Goal: Find specific page/section: Find specific page/section

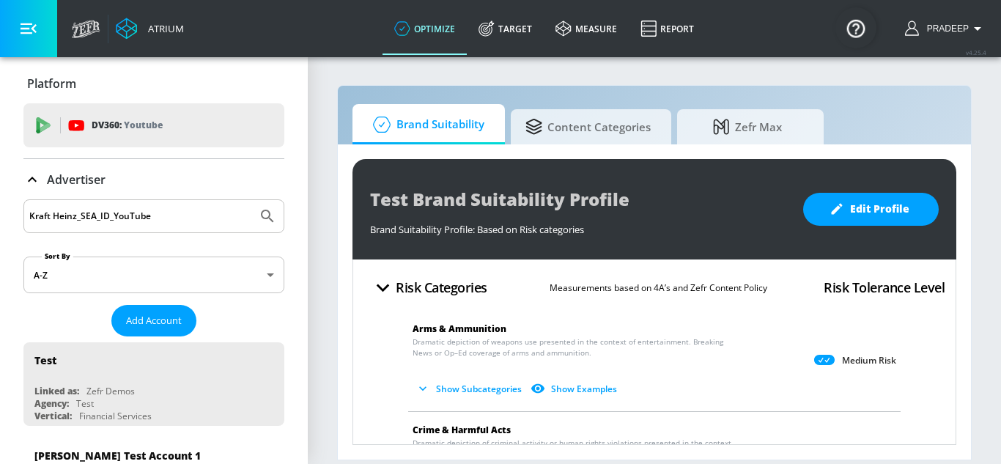
click at [252, 204] on button "Submit Search" at bounding box center [267, 216] width 32 height 32
drag, startPoint x: 82, startPoint y: 218, endPoint x: 182, endPoint y: 231, distance: 100.4
click at [182, 231] on div "Kraft Heinz_SEA_ID_YouTube" at bounding box center [153, 216] width 261 height 34
type input "Kraft Heinz"
click at [259, 214] on icon "Submit Search" at bounding box center [268, 216] width 18 height 18
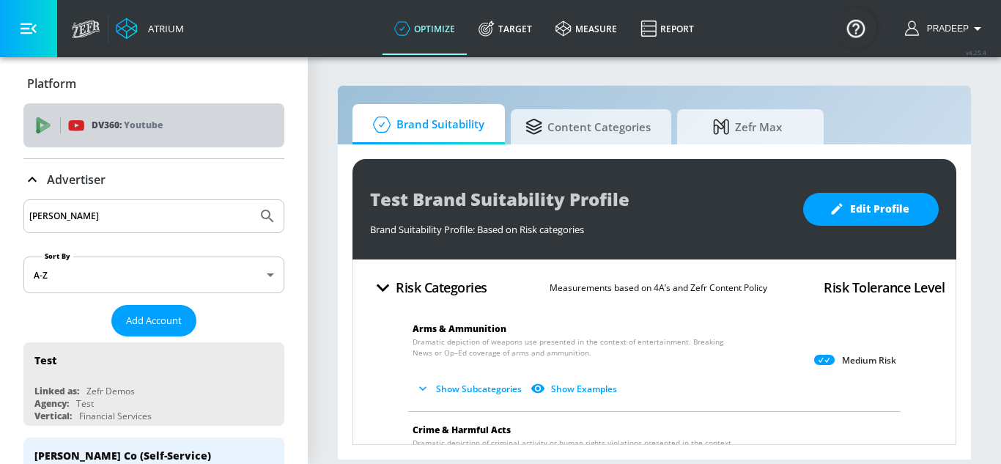
click at [166, 128] on div "DV360: Youtube" at bounding box center [170, 125] width 204 height 16
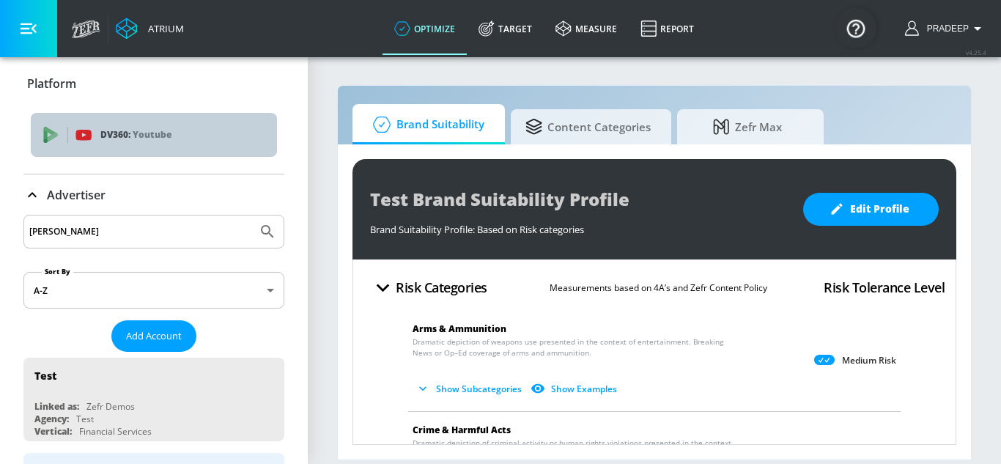
click at [155, 127] on p "Youtube" at bounding box center [152, 134] width 39 height 15
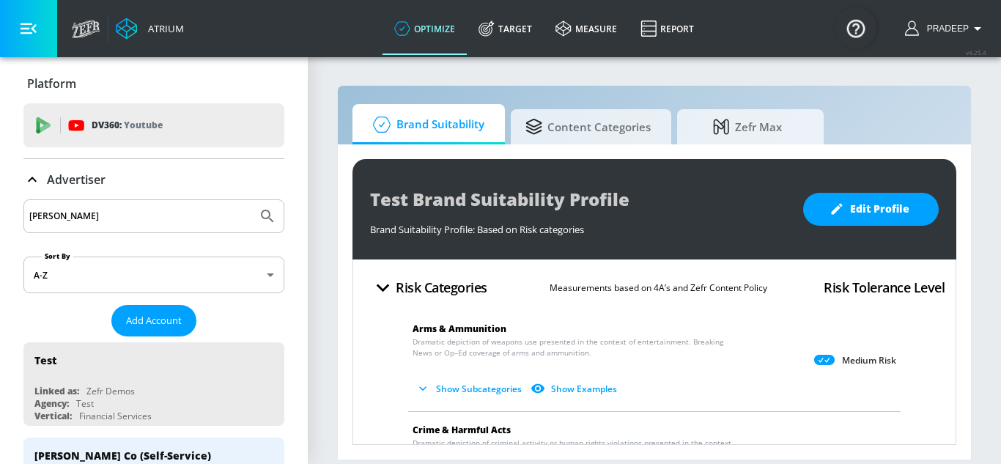
click at [155, 127] on p "Youtube" at bounding box center [143, 124] width 39 height 15
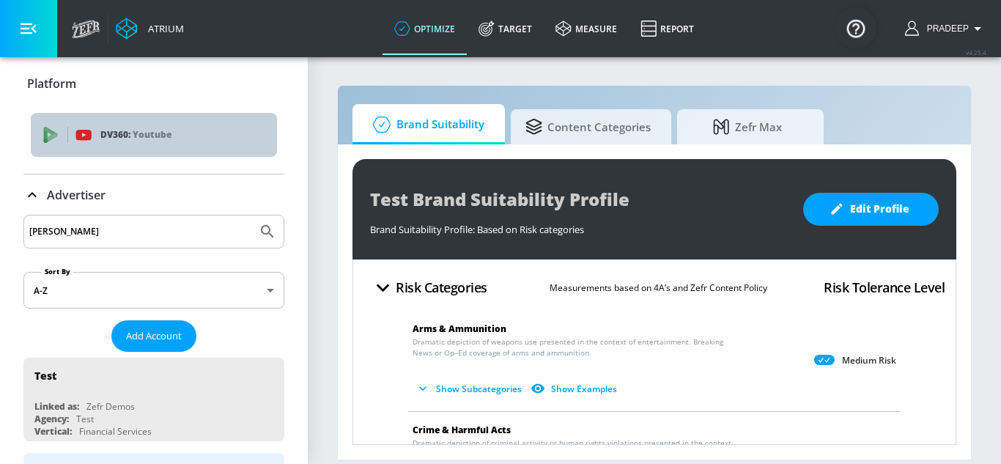
click at [155, 127] on p "Youtube" at bounding box center [152, 134] width 39 height 15
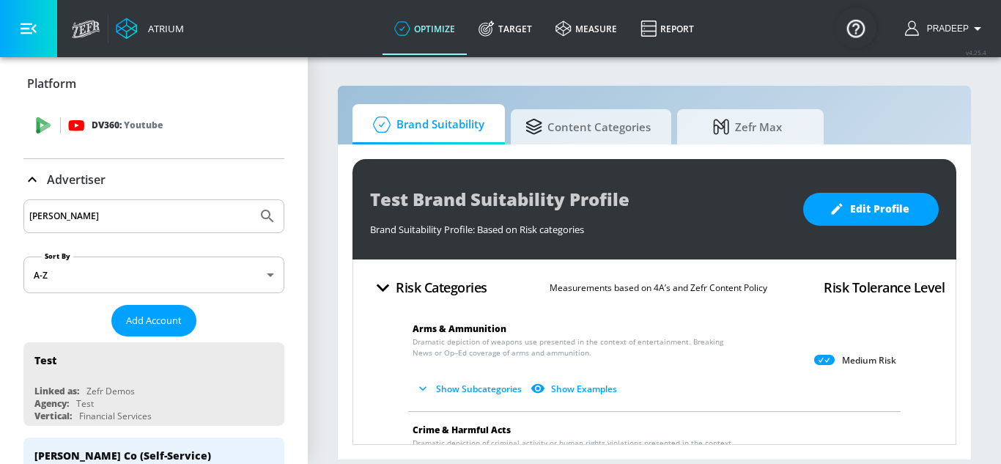
click at [185, 112] on div "DV360: Youtube" at bounding box center [153, 125] width 261 height 44
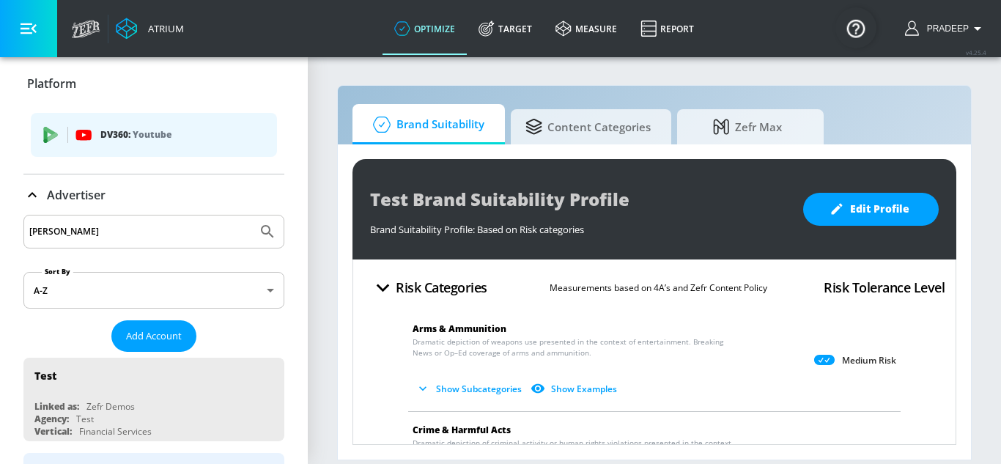
click at [185, 112] on ul "DV360: Youtube" at bounding box center [154, 136] width 246 height 59
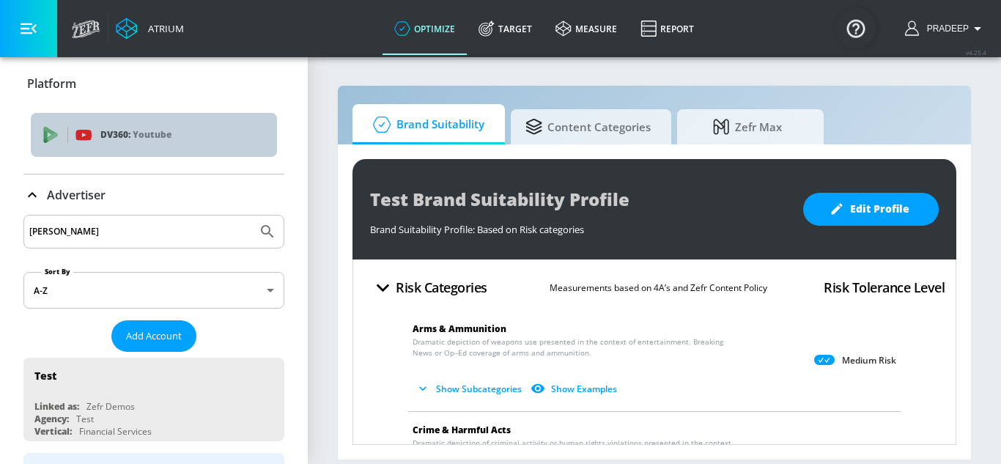
click at [174, 130] on p "DV360: Youtube" at bounding box center [182, 135] width 165 height 16
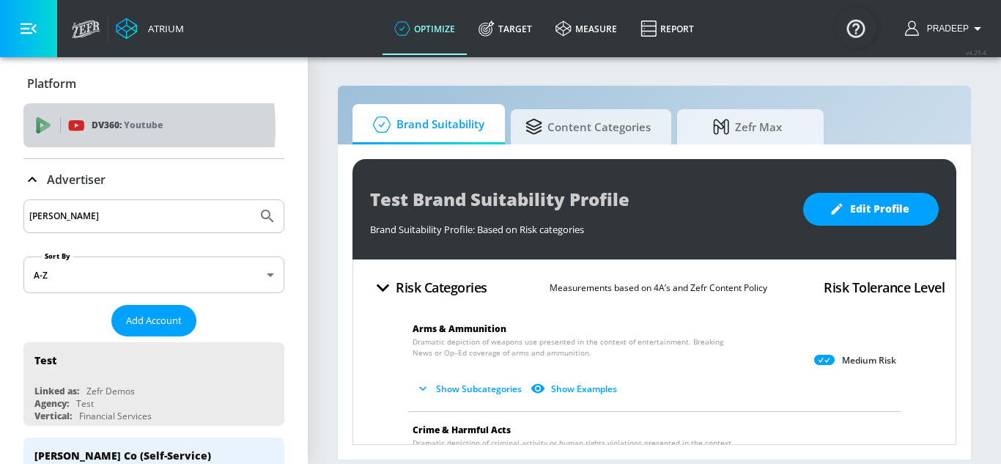
click at [51, 128] on icon at bounding box center [43, 125] width 16 height 16
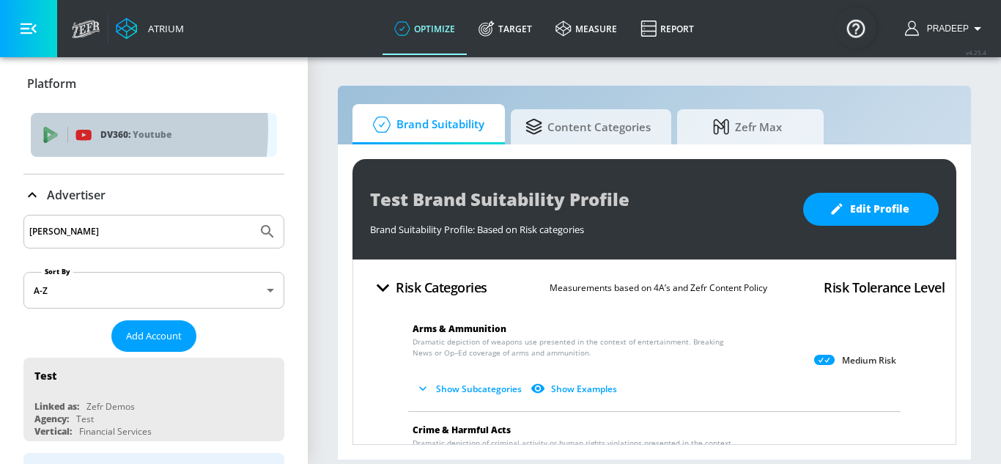
click at [37, 129] on div "DV360: Youtube" at bounding box center [154, 135] width 246 height 44
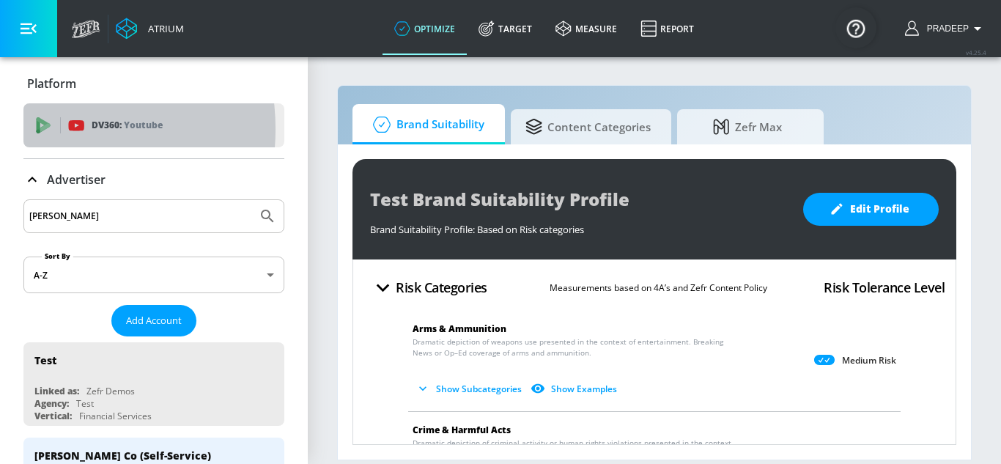
click at [37, 129] on icon at bounding box center [39, 124] width 4 height 14
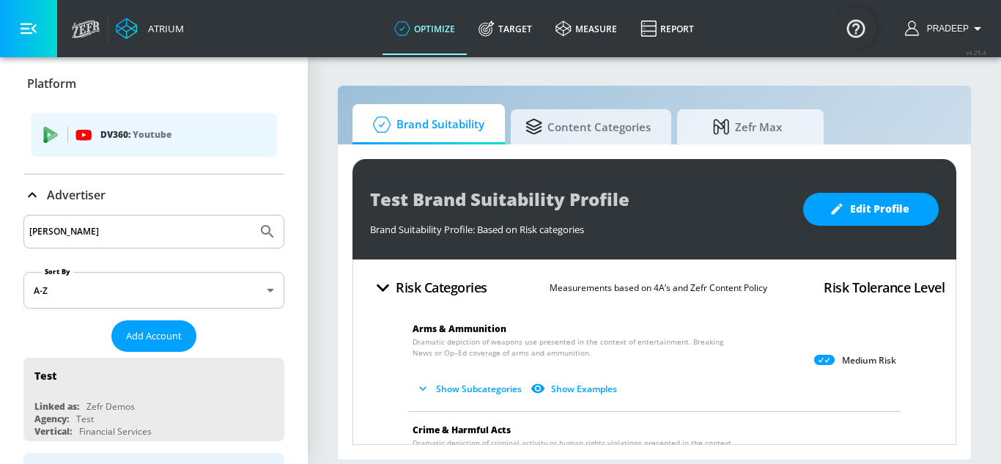
drag, startPoint x: 404, startPoint y: 6, endPoint x: 412, endPoint y: 15, distance: 11.4
click at [406, 8] on link "optimize" at bounding box center [424, 28] width 84 height 53
click at [423, 29] on link "optimize" at bounding box center [424, 28] width 84 height 53
click at [506, 27] on link "Target" at bounding box center [505, 28] width 77 height 53
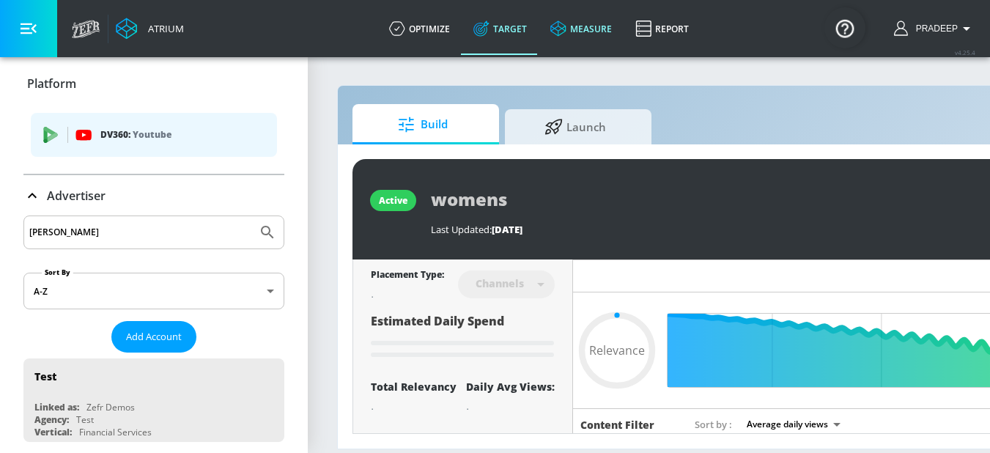
type input "0.05"
click at [458, 26] on link "optimize" at bounding box center [419, 28] width 84 height 53
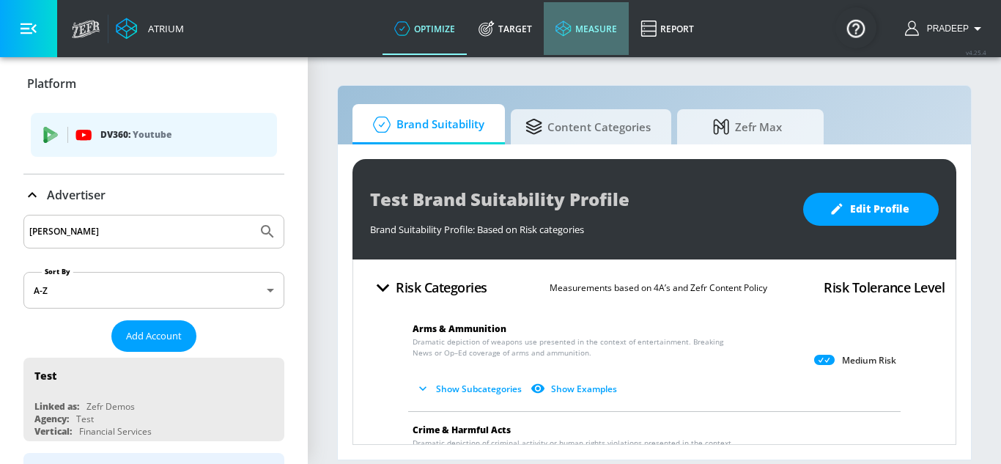
click at [587, 35] on link "measure" at bounding box center [586, 28] width 85 height 53
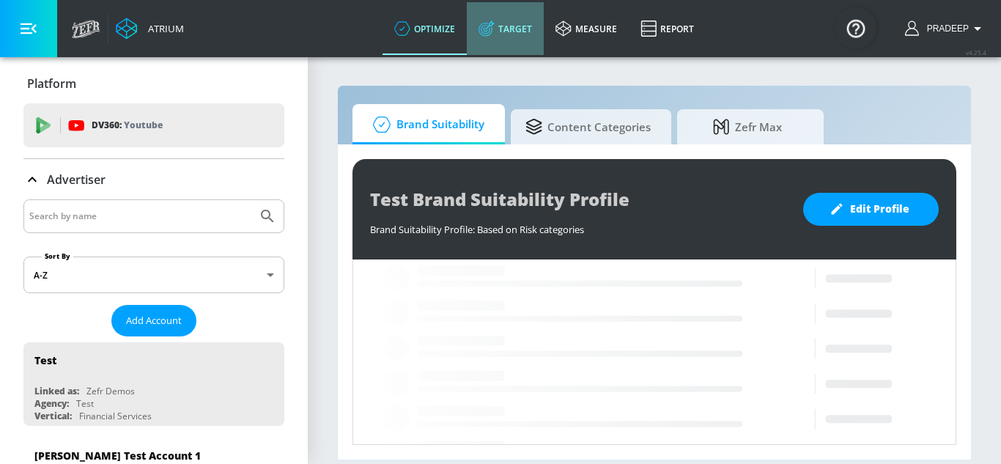
click at [511, 35] on link "Target" at bounding box center [505, 28] width 77 height 53
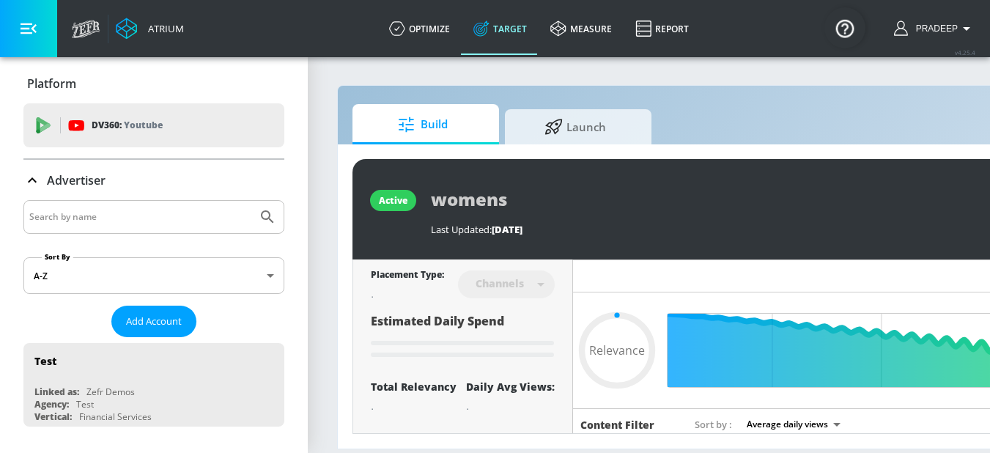
type input "0.05"
click at [107, 218] on input "Search by name" at bounding box center [140, 216] width 222 height 19
paste input "Kraft Heinz_SEA_ID_YouTube"
type input "Kraft Heinz_SEA_ID_YouTube"
type input "0.6"
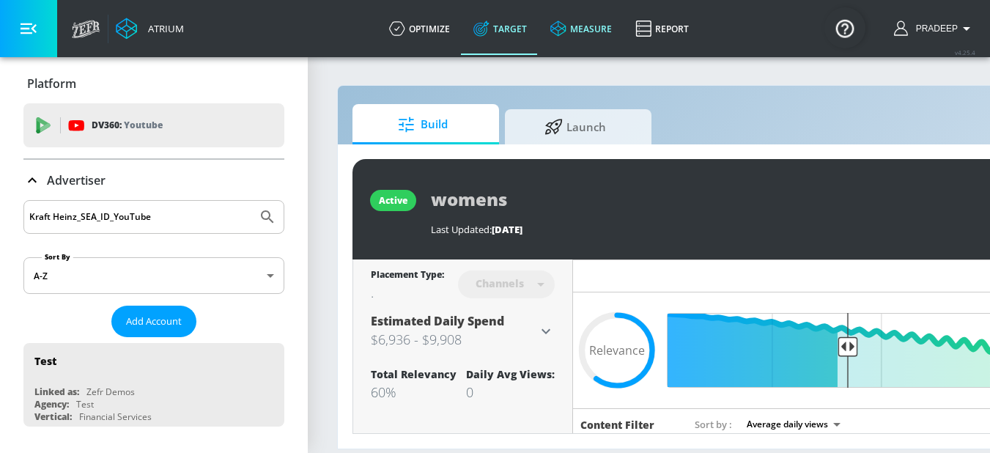
type input "Kraft Heinz_SEA_ID_YouTube"
click at [594, 38] on link "measure" at bounding box center [580, 28] width 85 height 53
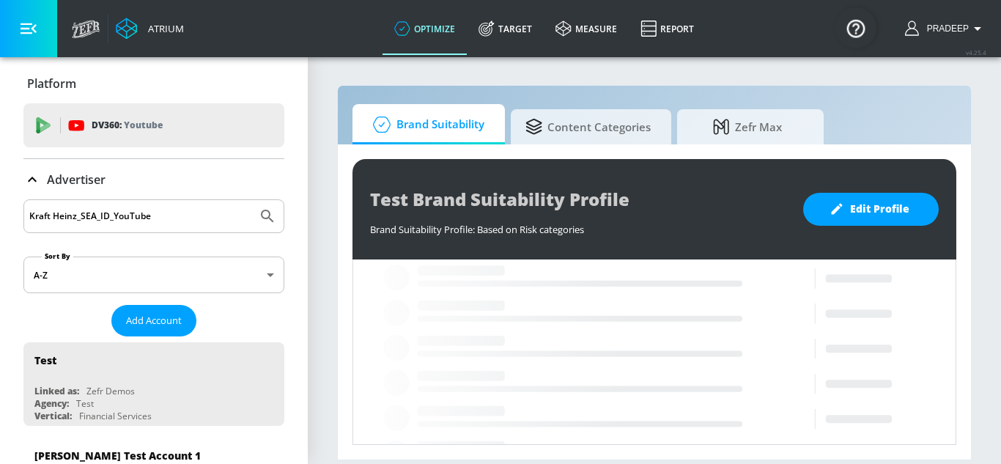
click at [259, 215] on icon "Submit Search" at bounding box center [268, 216] width 18 height 18
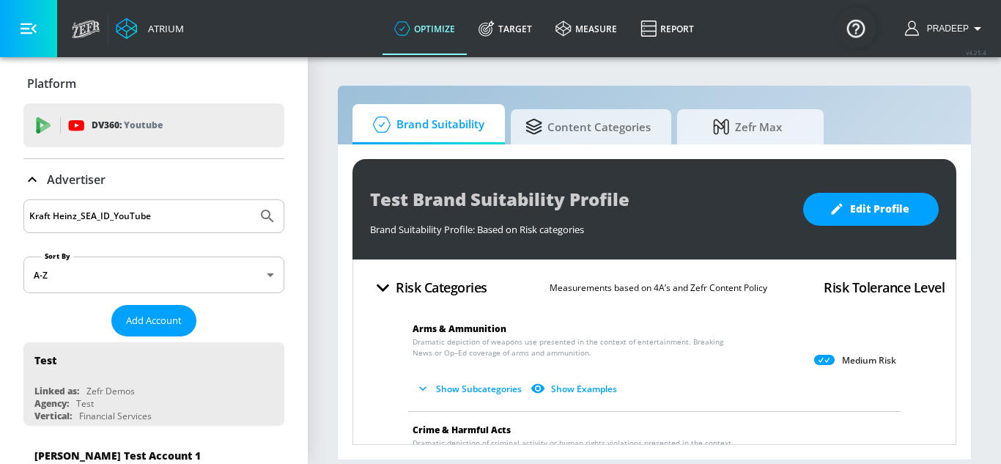
drag, startPoint x: 99, startPoint y: 218, endPoint x: 125, endPoint y: 222, distance: 25.9
click at [100, 218] on input "Kraft Heinz_SEA_ID_YouTube" at bounding box center [140, 216] width 222 height 19
paste input "Coca-Cola_E&ME_PK_YouTube_GoogleAds"
type input "Coca-Cola_E&ME_PK_YouTube_GoogleAds"
click at [259, 219] on icon "Submit Search" at bounding box center [268, 216] width 18 height 18
